Goal: Transaction & Acquisition: Purchase product/service

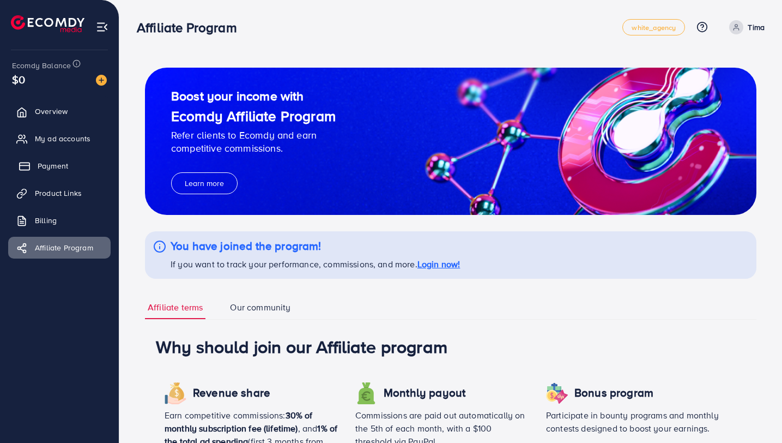
click at [46, 166] on span "Payment" at bounding box center [53, 165] width 31 height 11
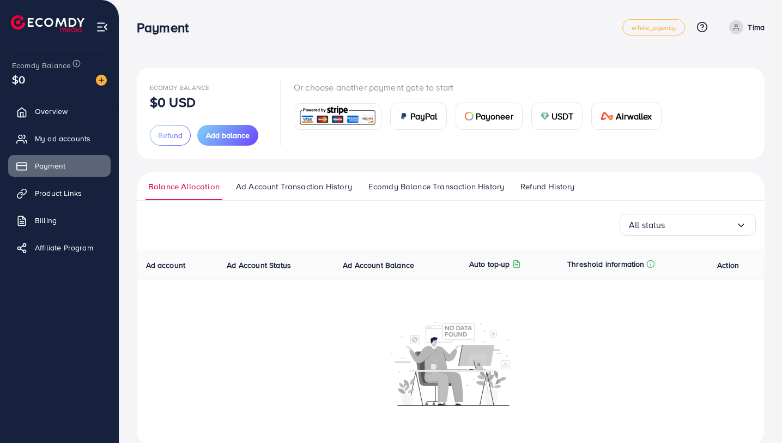
click at [342, 116] on img at bounding box center [338, 116] width 80 height 23
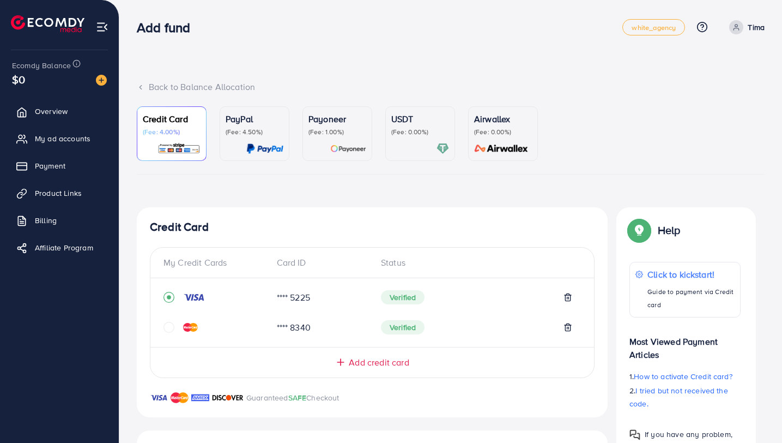
scroll to position [223, 0]
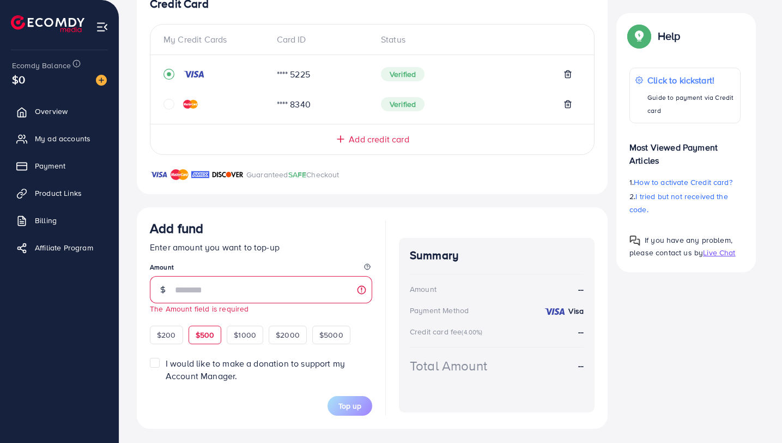
click at [205, 325] on div "$500" at bounding box center [205, 334] width 33 height 19
type input "***"
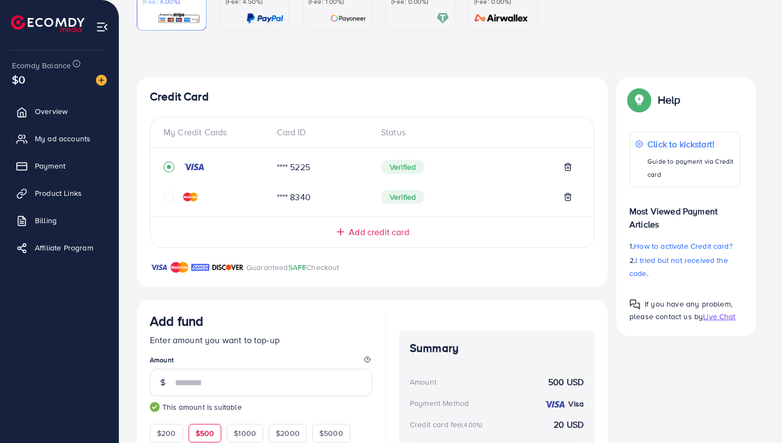
scroll to position [231, 0]
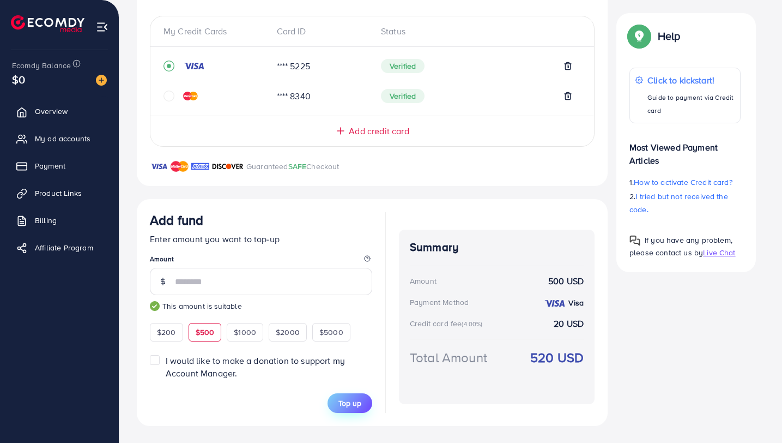
click at [356, 408] on button "Top up" at bounding box center [350, 403] width 45 height 20
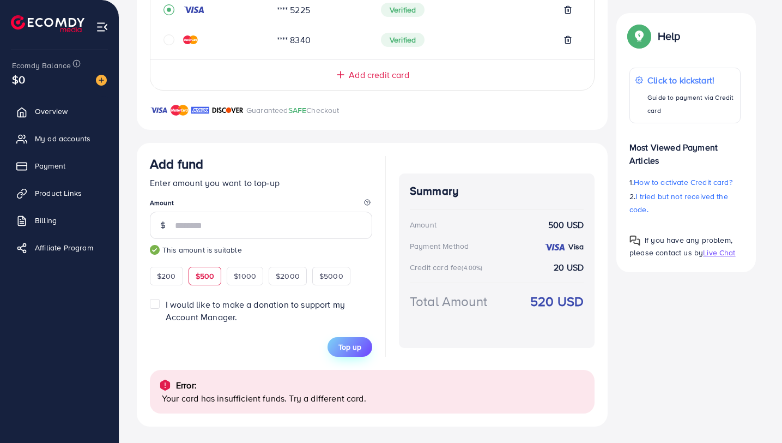
scroll to position [288, 0]
click at [359, 347] on span "Top up" at bounding box center [350, 346] width 23 height 11
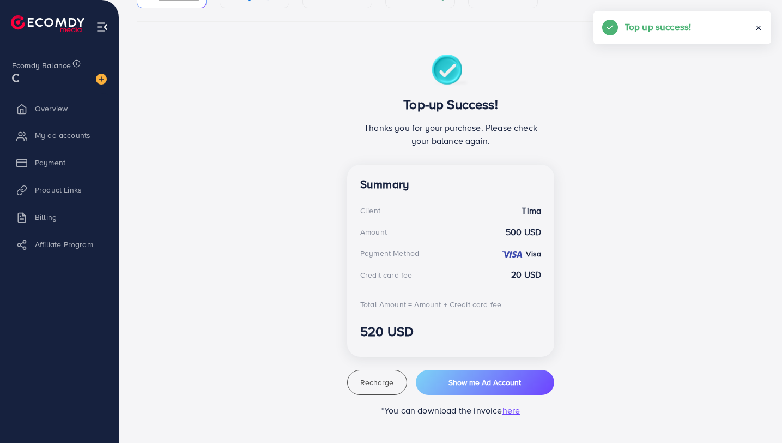
scroll to position [152, 0]
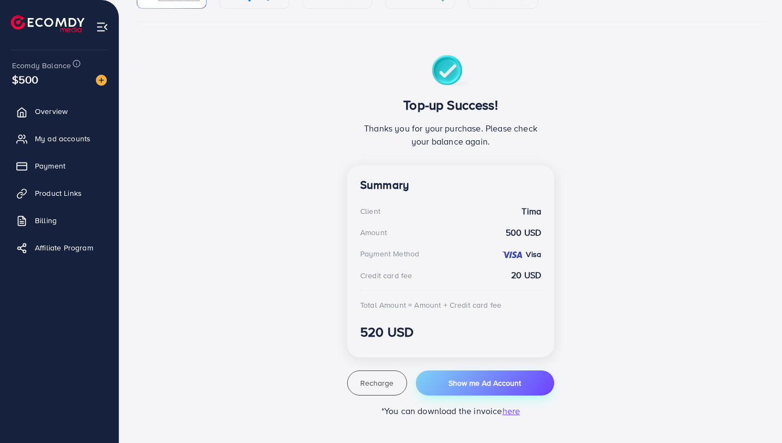
click at [472, 384] on span "Show me Ad Account" at bounding box center [485, 382] width 72 height 11
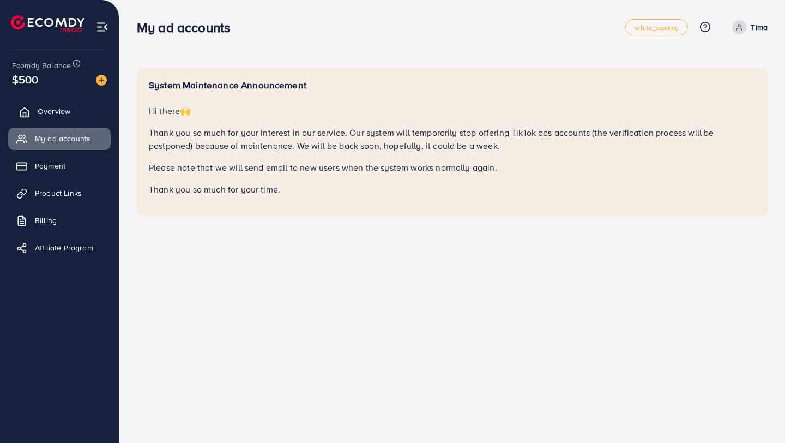
click at [81, 118] on link "Overview" at bounding box center [59, 111] width 102 height 22
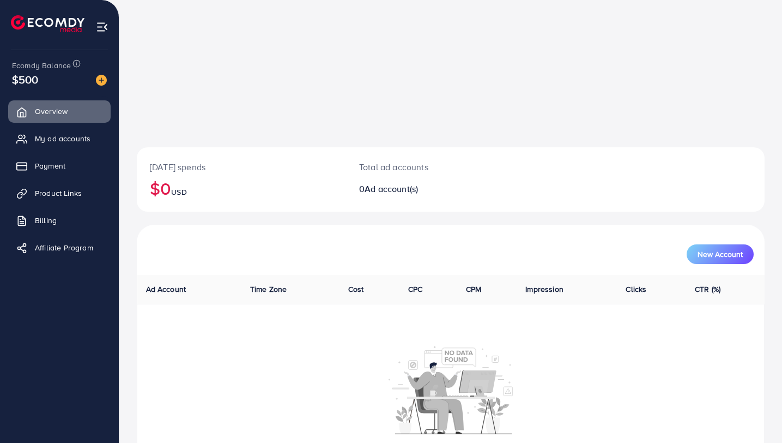
scroll to position [130, 0]
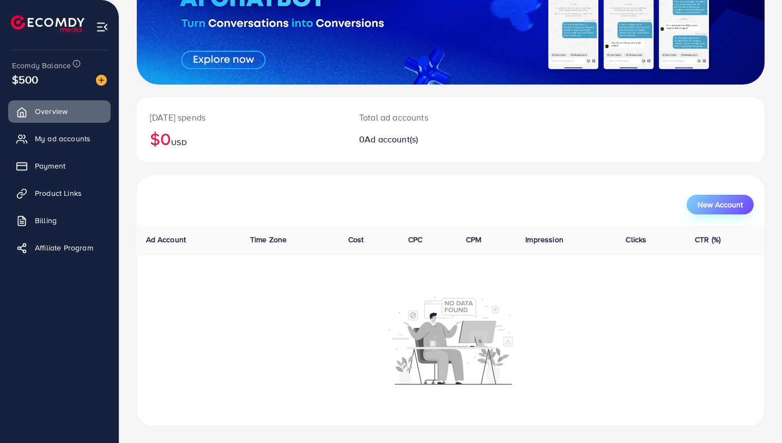
click at [734, 201] on span "New Account" at bounding box center [720, 205] width 45 height 8
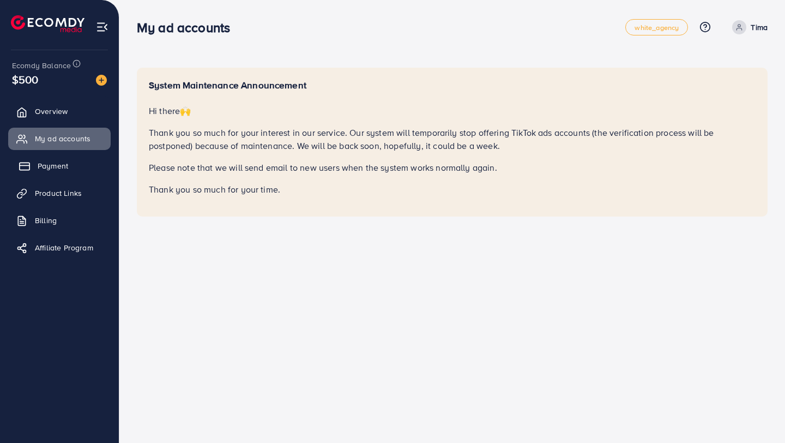
click at [51, 173] on link "Payment" at bounding box center [59, 166] width 102 height 22
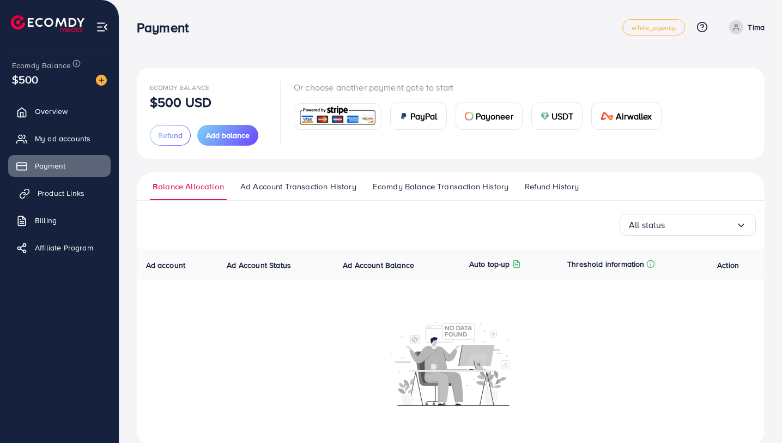
click at [61, 198] on link "Product Links" at bounding box center [59, 193] width 102 height 22
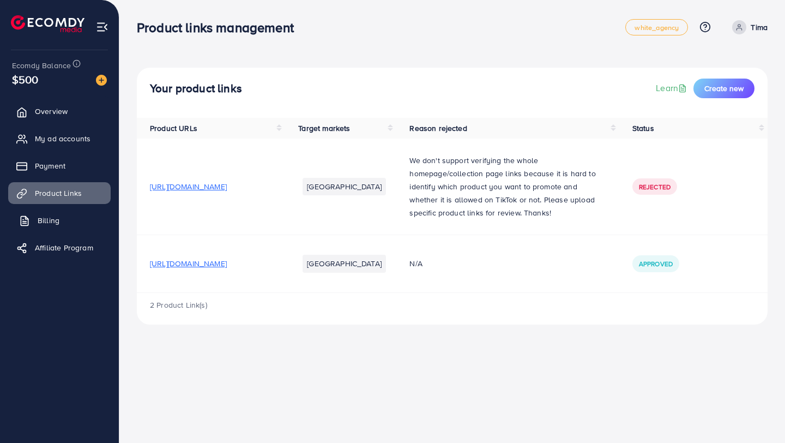
click at [46, 223] on span "Billing" at bounding box center [49, 220] width 22 height 11
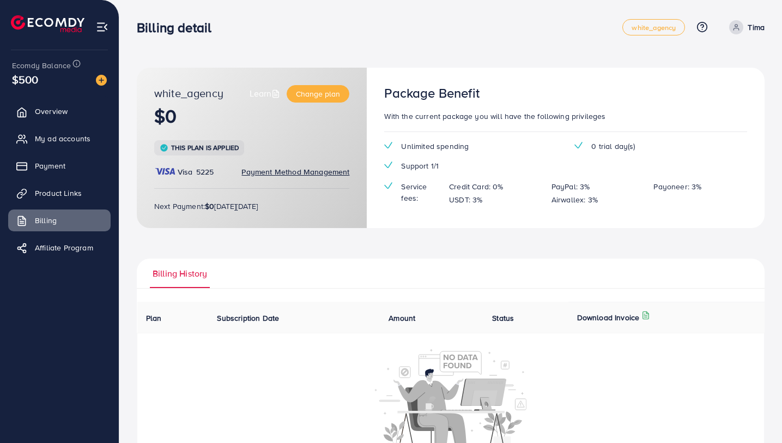
scroll to position [46, 0]
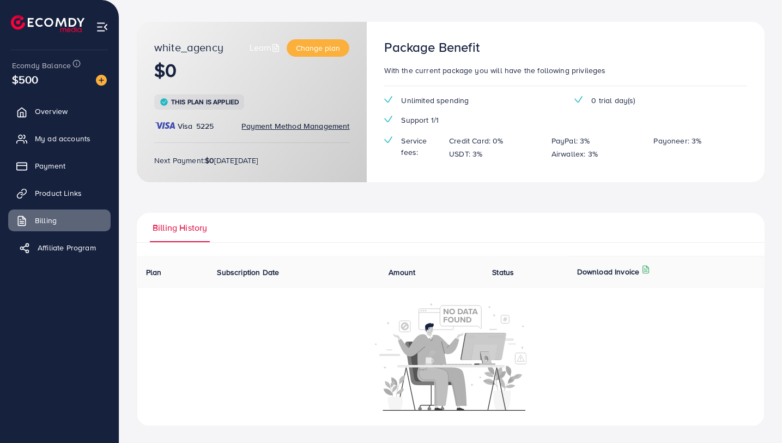
click at [86, 249] on span "Affiliate Program" at bounding box center [67, 247] width 58 height 11
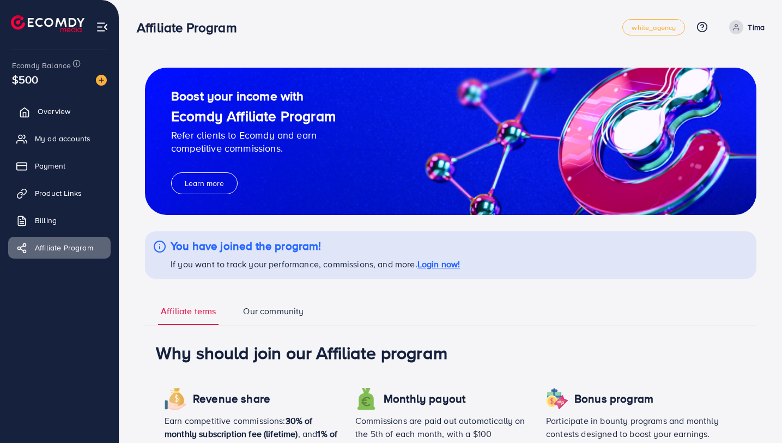
click at [47, 112] on span "Overview" at bounding box center [54, 111] width 33 height 11
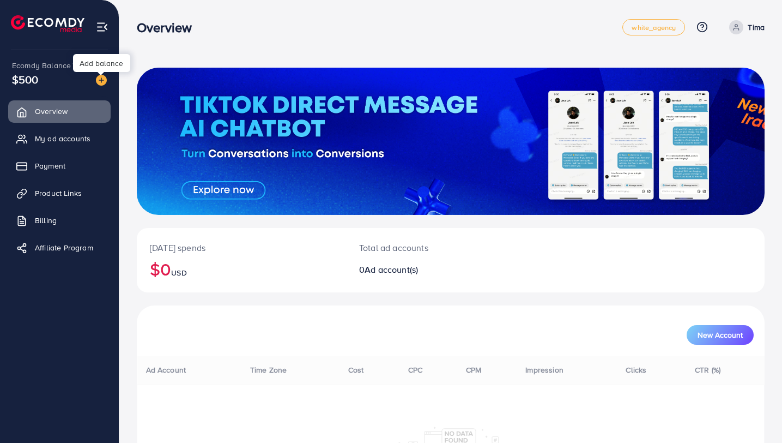
click at [101, 79] on img at bounding box center [101, 80] width 11 height 11
